Goal: Information Seeking & Learning: Check status

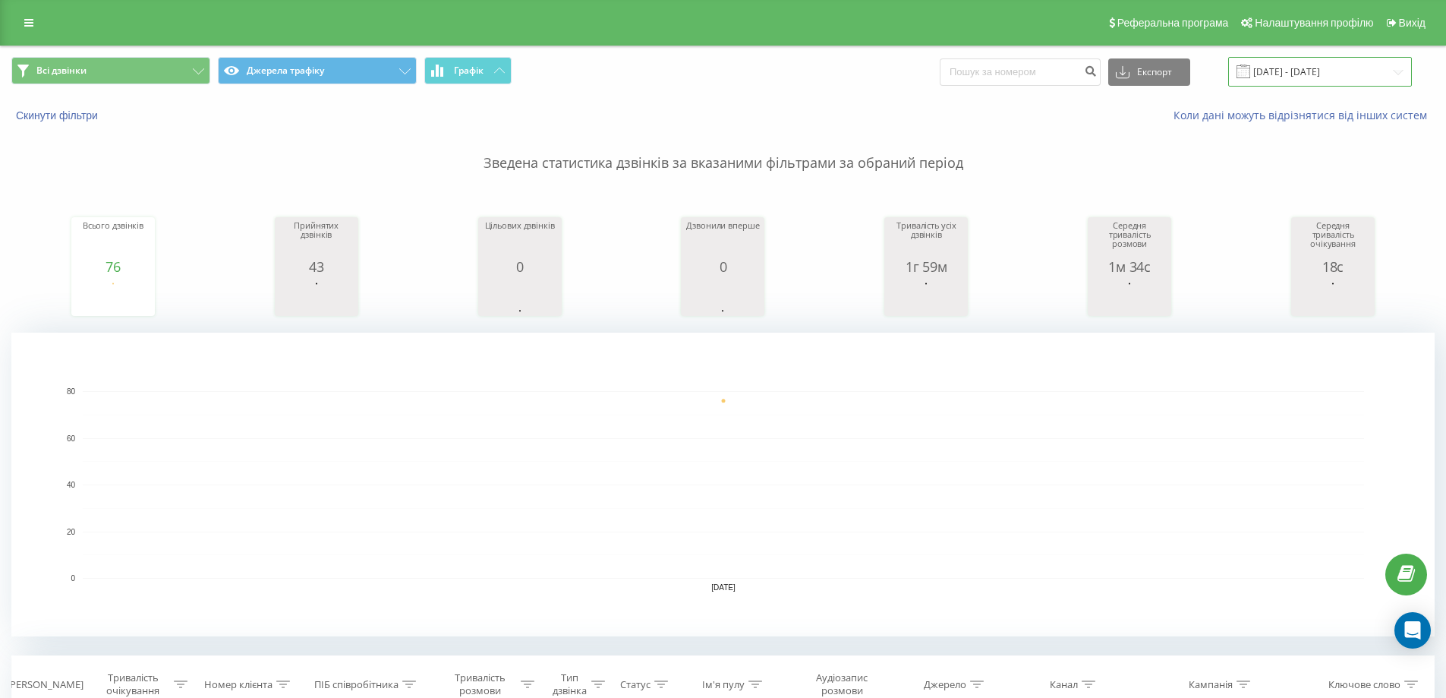
click at [1394, 73] on input "[DATE] - [DATE]" at bounding box center [1320, 72] width 184 height 30
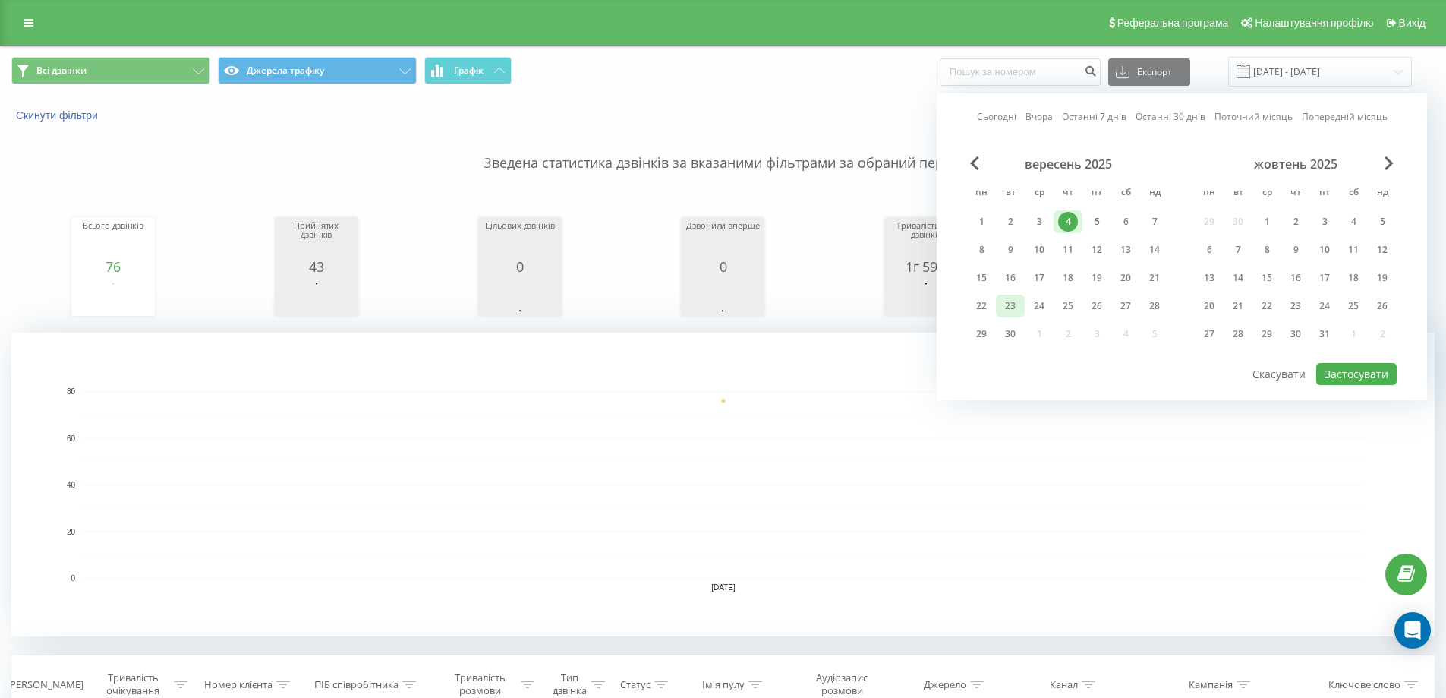
click at [1011, 304] on div "23" at bounding box center [1011, 306] width 20 height 20
click at [1336, 370] on button "Застосувати" at bounding box center [1356, 374] width 80 height 22
type input "23.09.2025 - 23.09.2025"
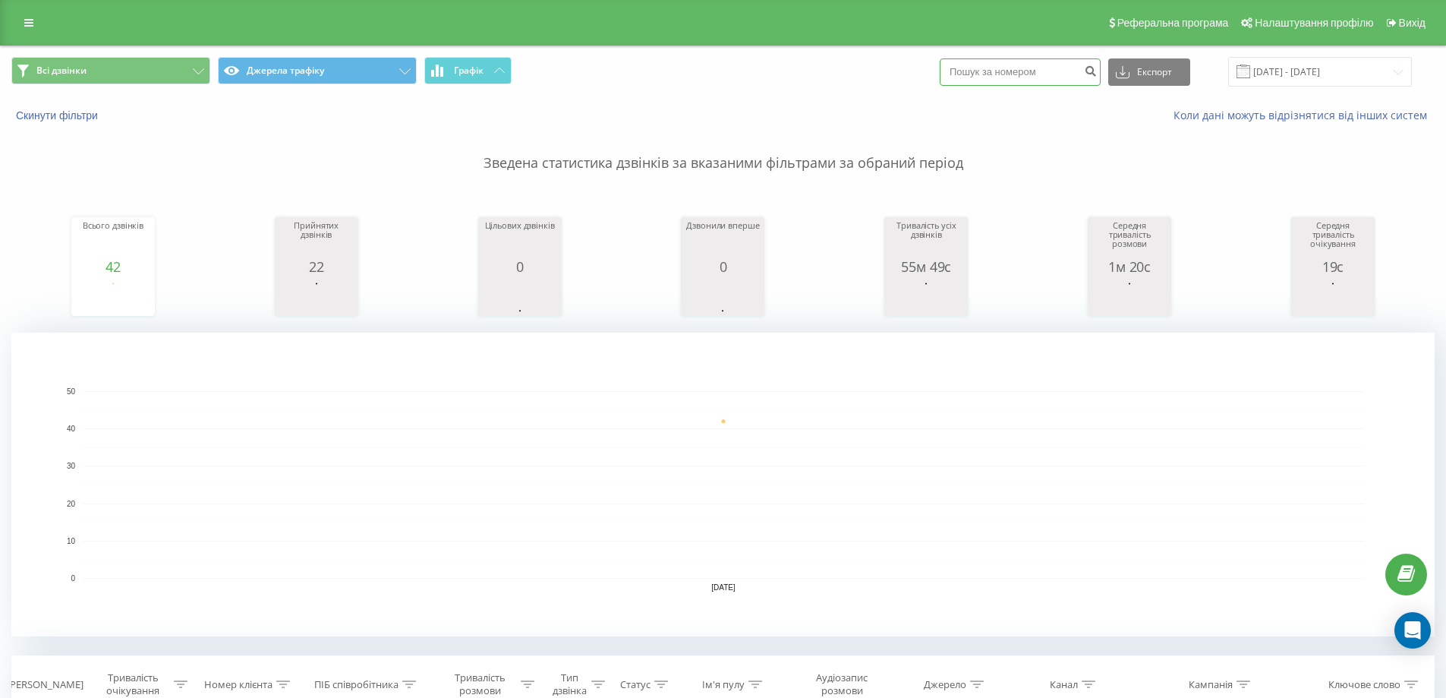
paste input "0507460039"
type input "0507460039"
click at [1101, 64] on button "submit" at bounding box center [1090, 71] width 20 height 27
